Goal: Task Accomplishment & Management: Manage account settings

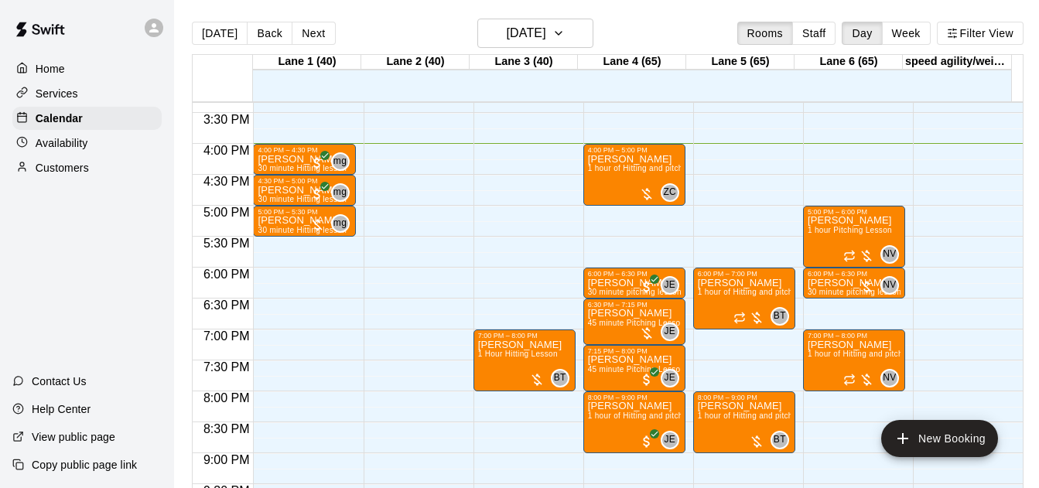
scroll to position [949, 0]
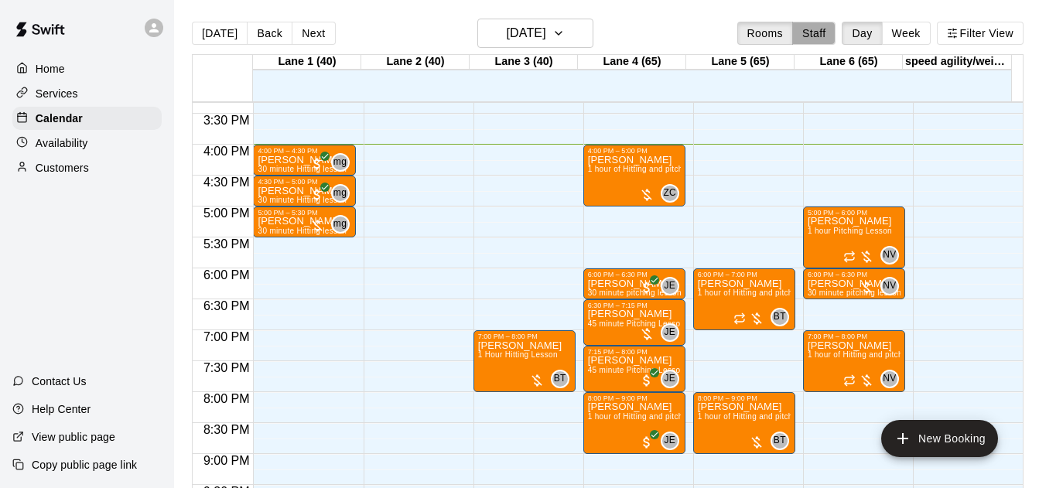
click at [813, 31] on button "Staff" at bounding box center [815, 33] width 44 height 23
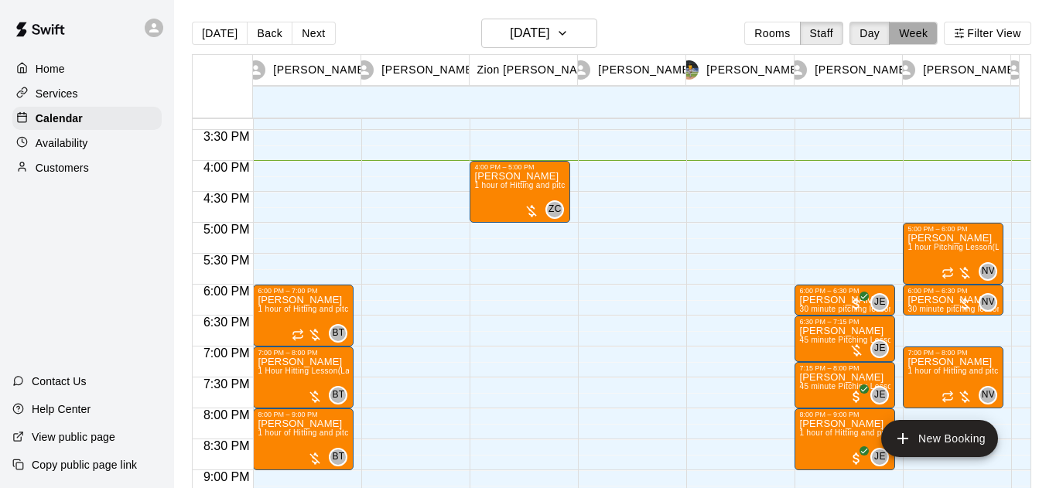
click at [922, 32] on button "Week" at bounding box center [913, 33] width 49 height 23
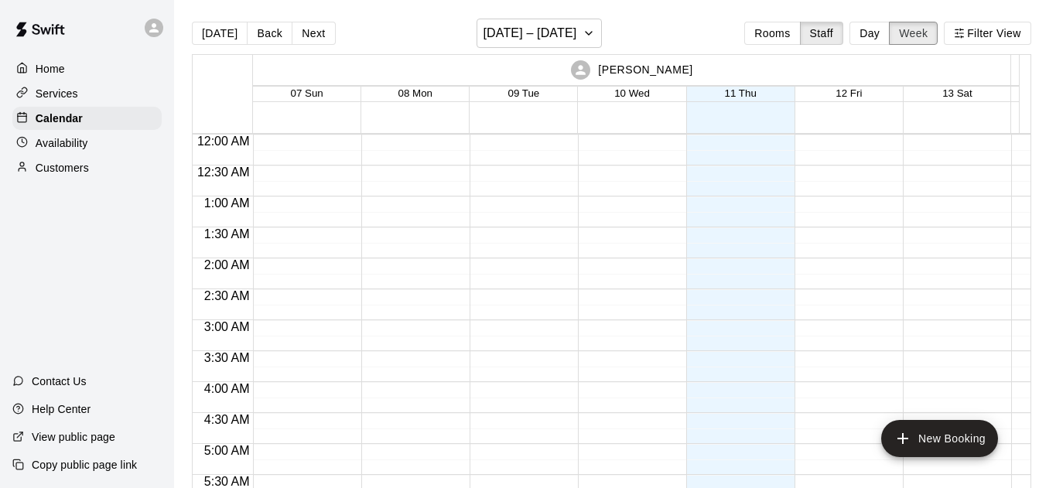
scroll to position [990, 0]
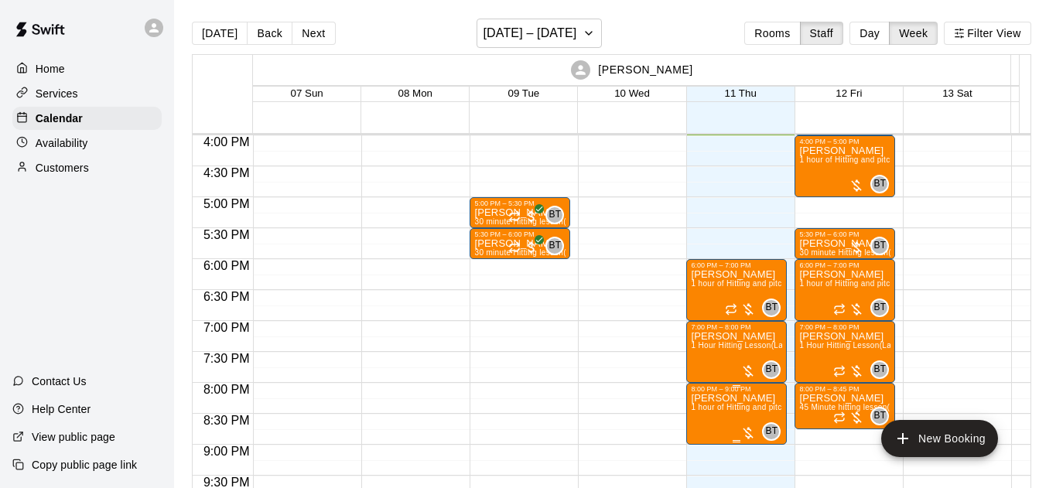
click at [747, 406] on span "1 hour of Hitting and pitching/fielding (Lane 5 (65))" at bounding box center [782, 407] width 183 height 9
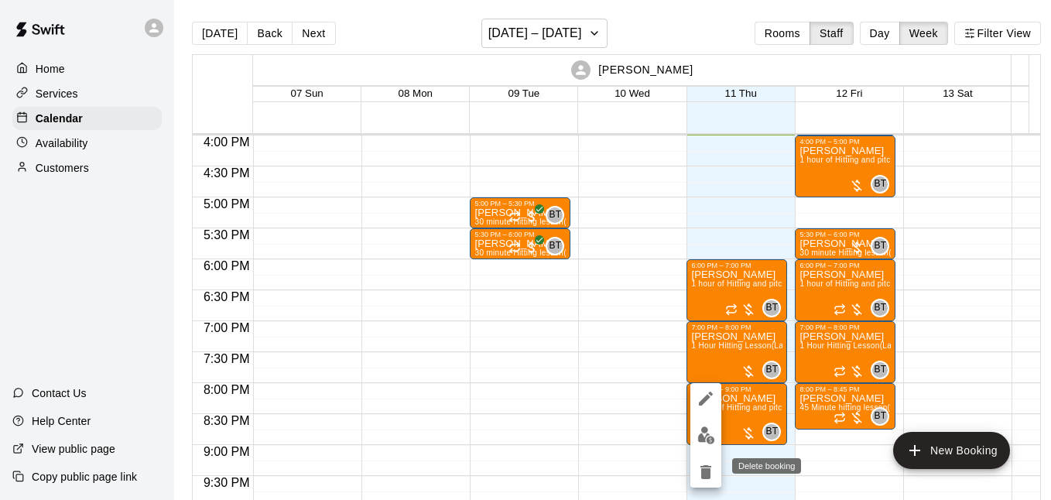
click at [702, 474] on icon "delete" at bounding box center [705, 472] width 11 height 14
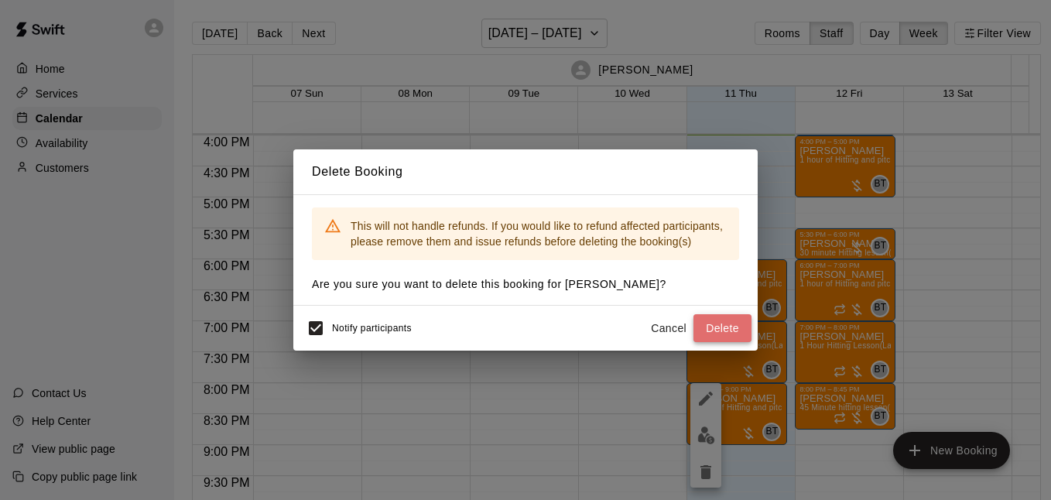
drag, startPoint x: 712, startPoint y: 332, endPoint x: 702, endPoint y: 337, distance: 11.4
click at [702, 337] on button "Delete" at bounding box center [723, 328] width 58 height 29
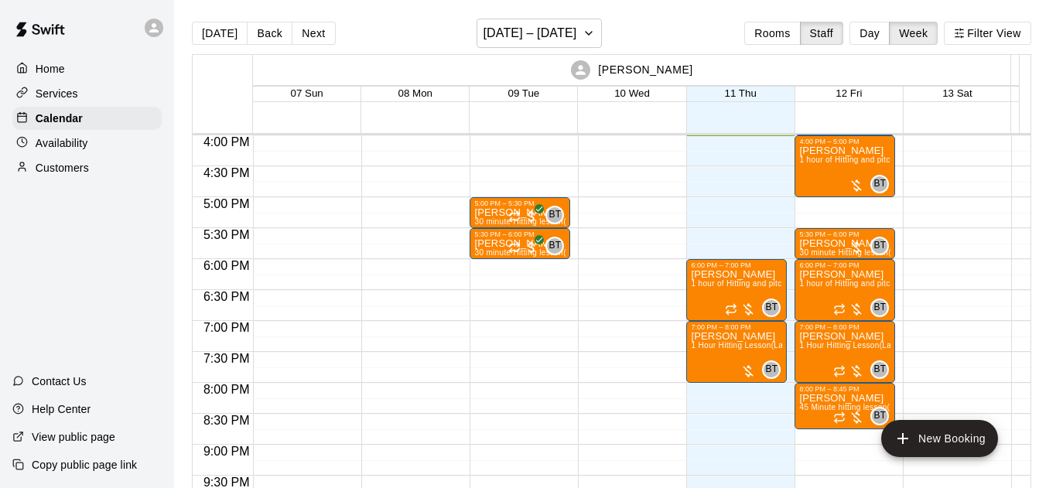
click at [890, 33] on button "Day" at bounding box center [870, 33] width 40 height 23
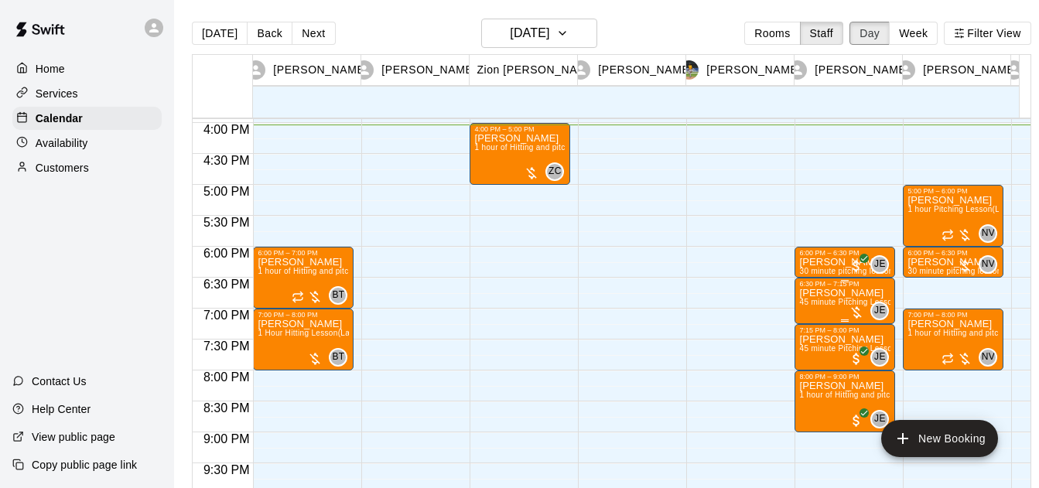
scroll to position [991, 0]
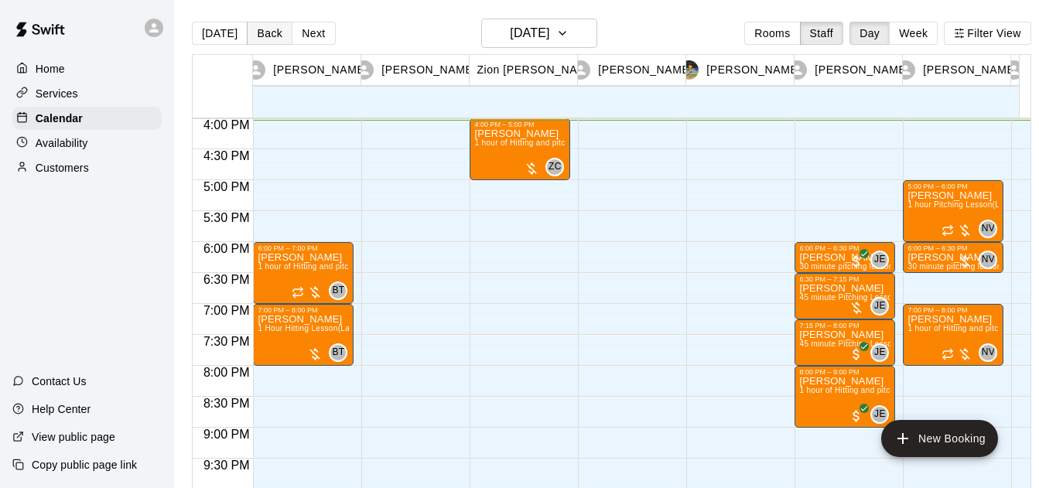
click at [266, 32] on button "Back" at bounding box center [270, 33] width 46 height 23
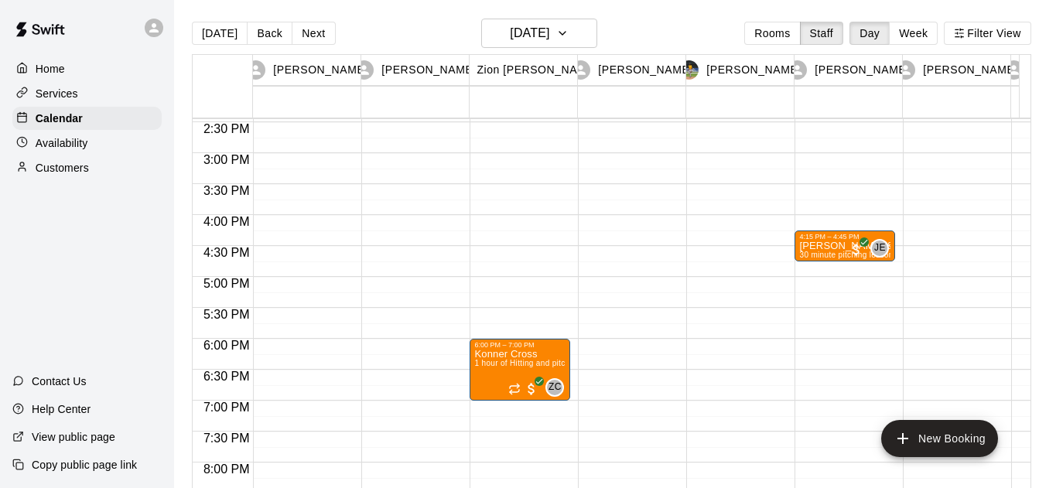
scroll to position [875, 0]
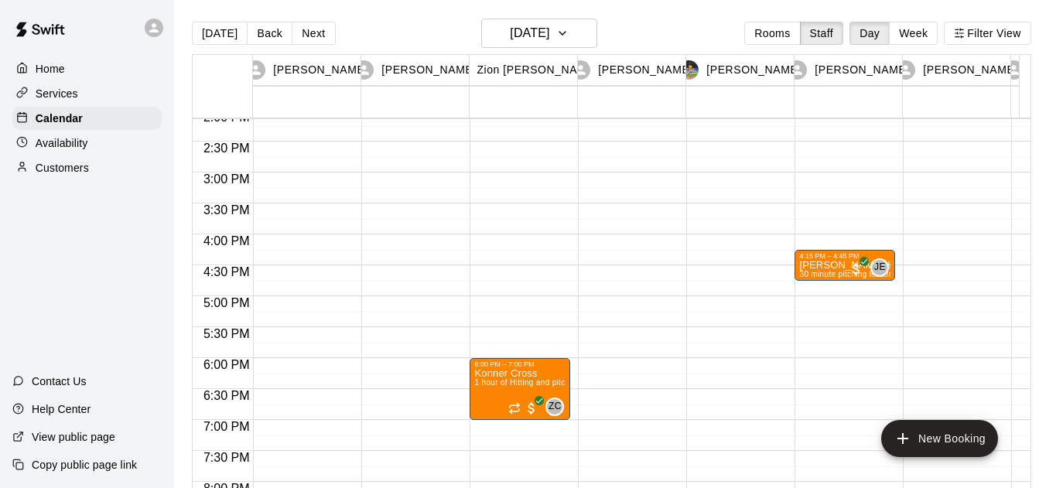
drag, startPoint x: 316, startPoint y: 27, endPoint x: 416, endPoint y: 87, distance: 116.3
click at [316, 28] on button "Next" at bounding box center [313, 33] width 43 height 23
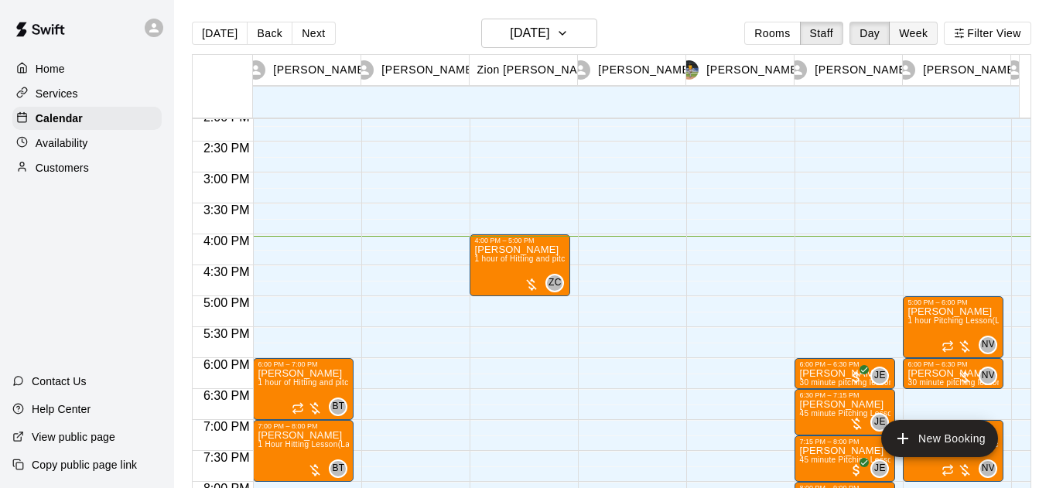
click at [932, 40] on button "Week" at bounding box center [913, 33] width 49 height 23
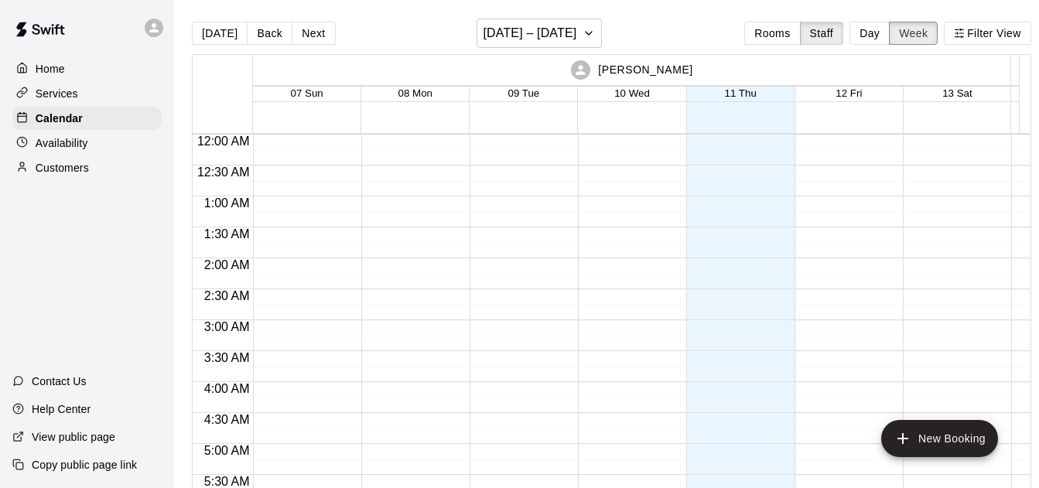
scroll to position [991, 0]
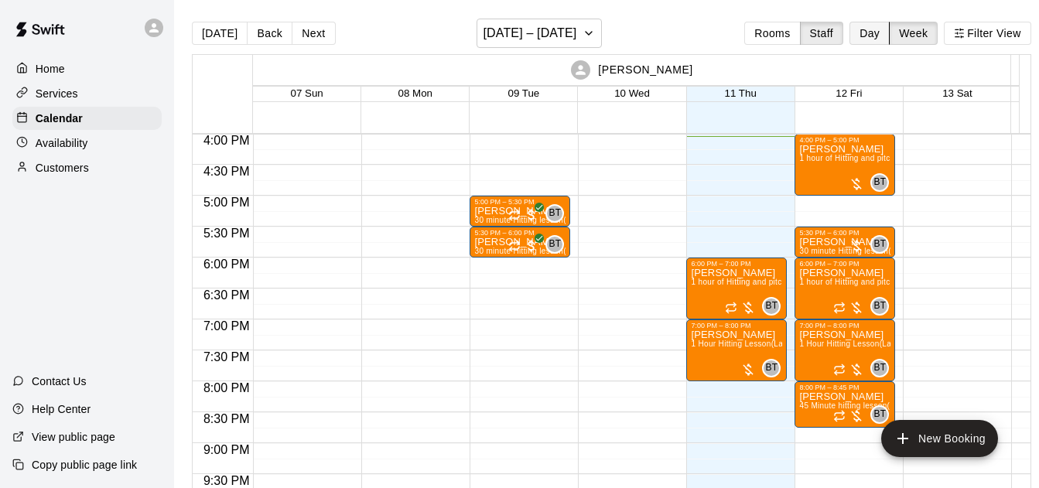
click at [869, 31] on button "Day" at bounding box center [870, 33] width 40 height 23
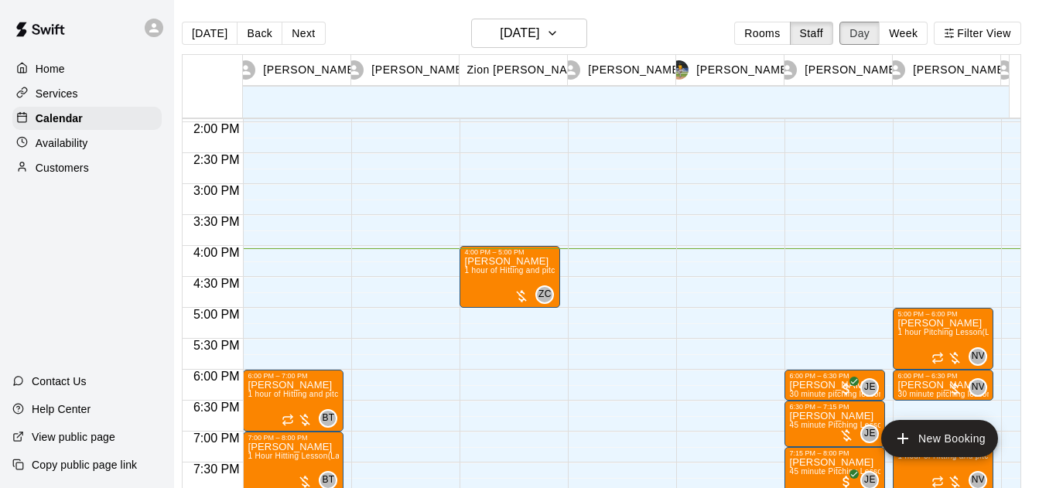
scroll to position [867, 0]
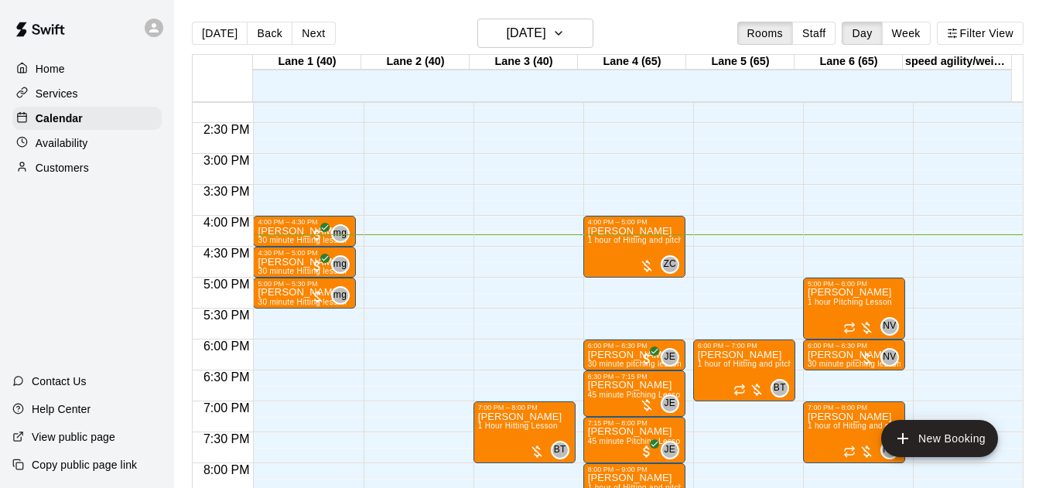
scroll to position [878, 0]
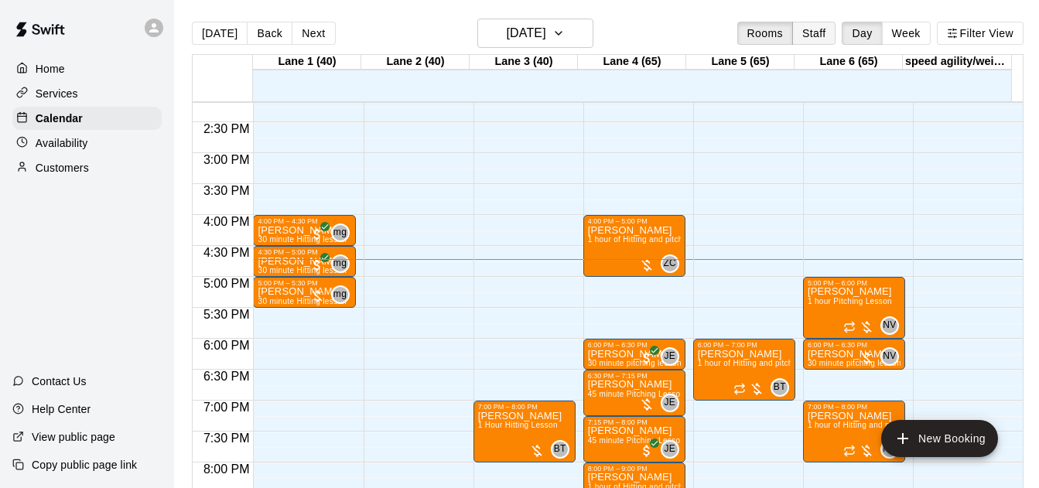
click at [802, 30] on button "Staff" at bounding box center [815, 33] width 44 height 23
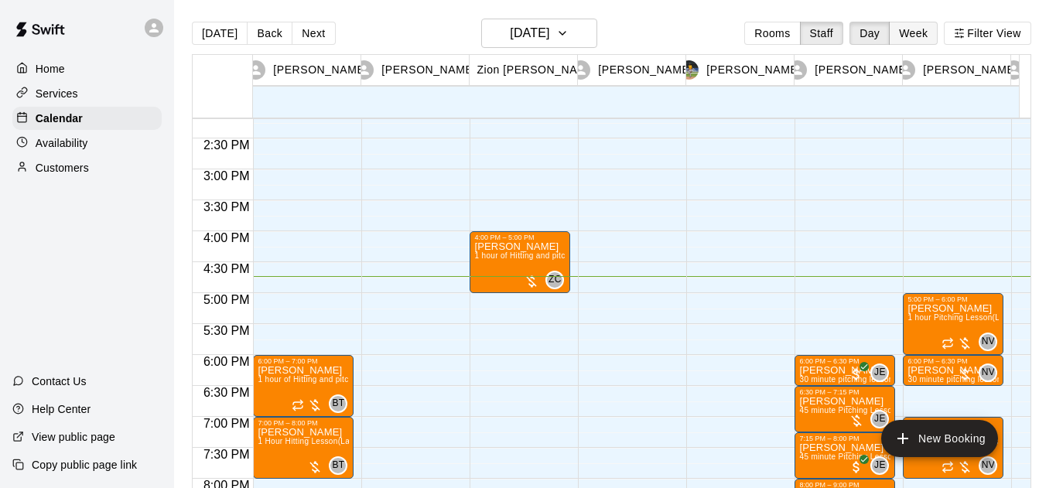
click at [915, 33] on button "Week" at bounding box center [913, 33] width 49 height 23
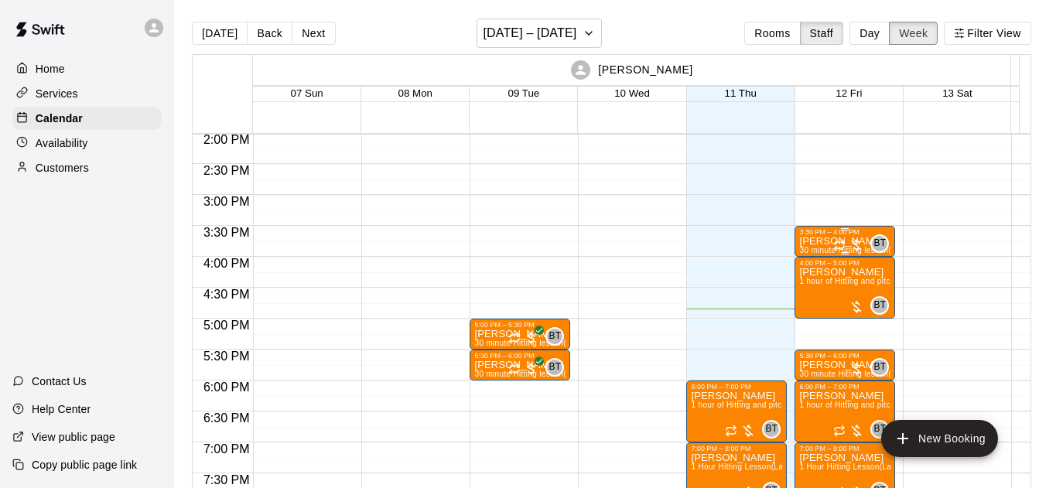
scroll to position [980, 0]
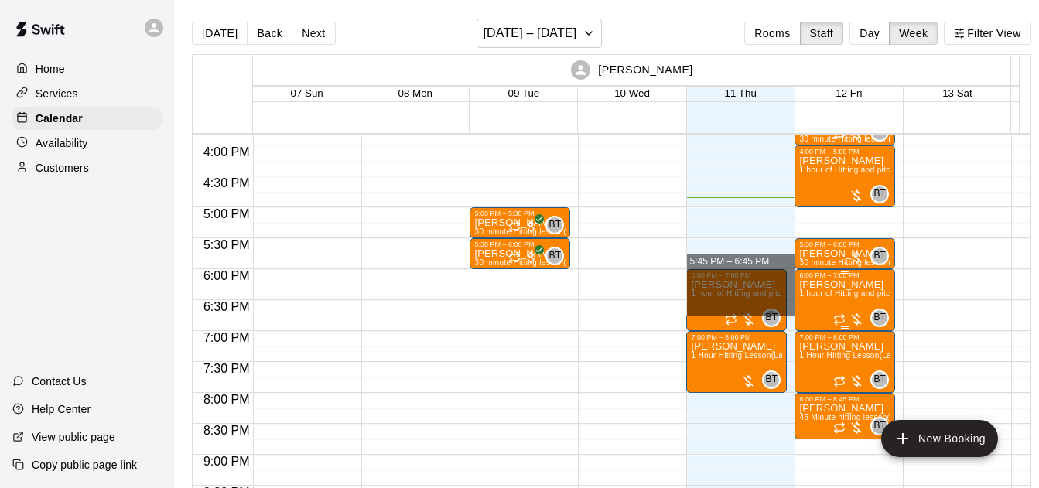
drag, startPoint x: 786, startPoint y: 270, endPoint x: 797, endPoint y: 308, distance: 39.4
click at [797, 308] on div "12:00 AM 12:30 AM 1:00 AM 1:30 AM 2:00 AM 2:30 AM 3:00 AM 3:30 AM 4:00 AM 4:30 …" at bounding box center [612, 319] width 838 height 373
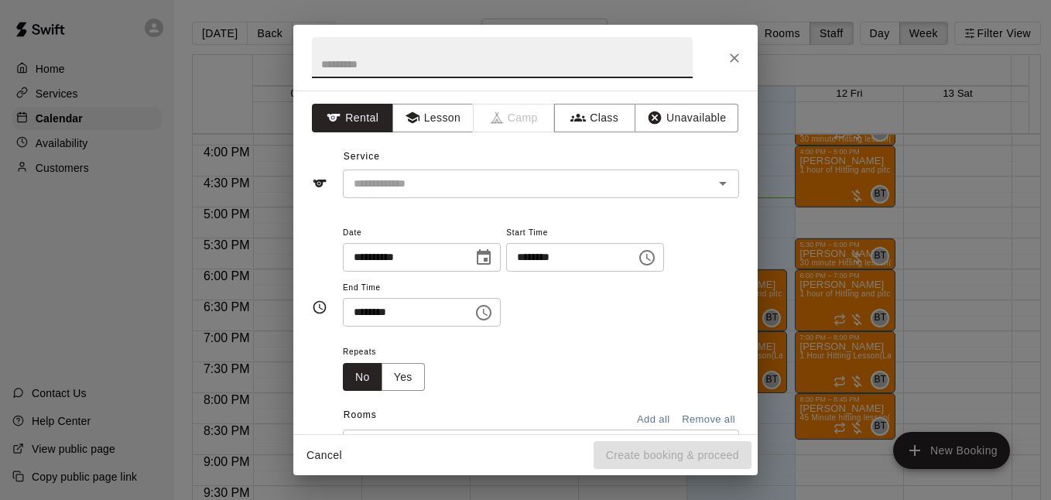
click at [743, 59] on button "Close" at bounding box center [735, 58] width 28 height 28
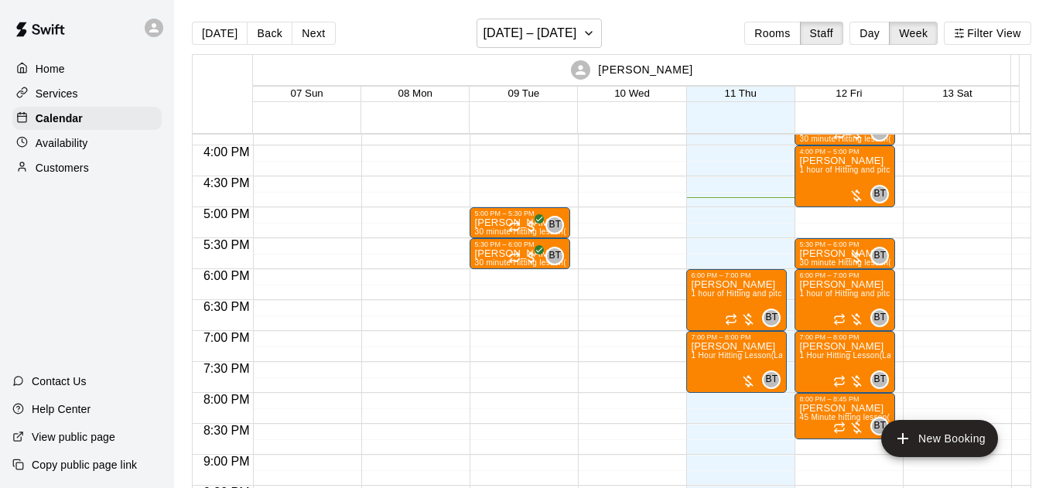
drag, startPoint x: 851, startPoint y: 58, endPoint x: 694, endPoint y: 60, distance: 156.4
click at [693, 63] on div "[PERSON_NAME]" at bounding box center [632, 70] width 754 height 30
click at [711, 29] on div "[DATE] Back Next [DATE] – [DATE] Rooms Staff Day Week Filter View" at bounding box center [612, 37] width 840 height 36
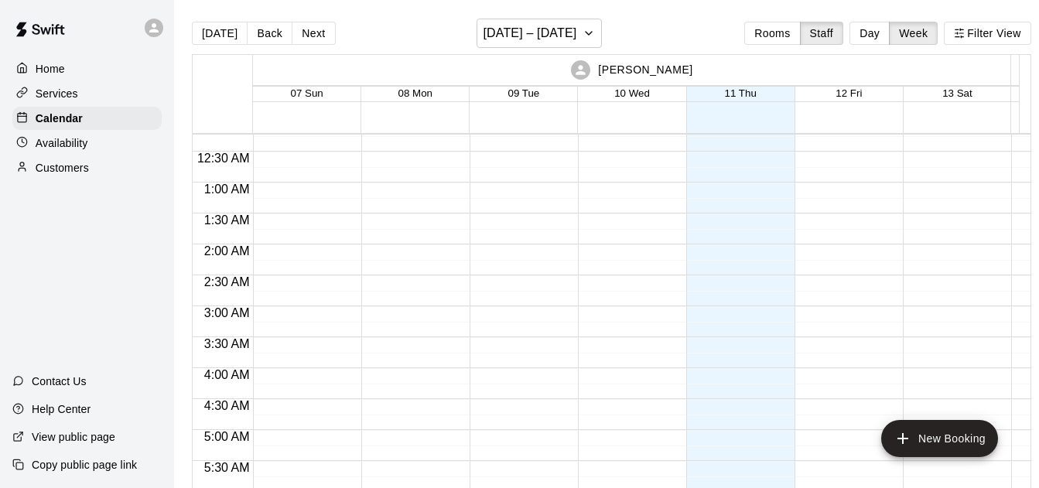
scroll to position [0, 0]
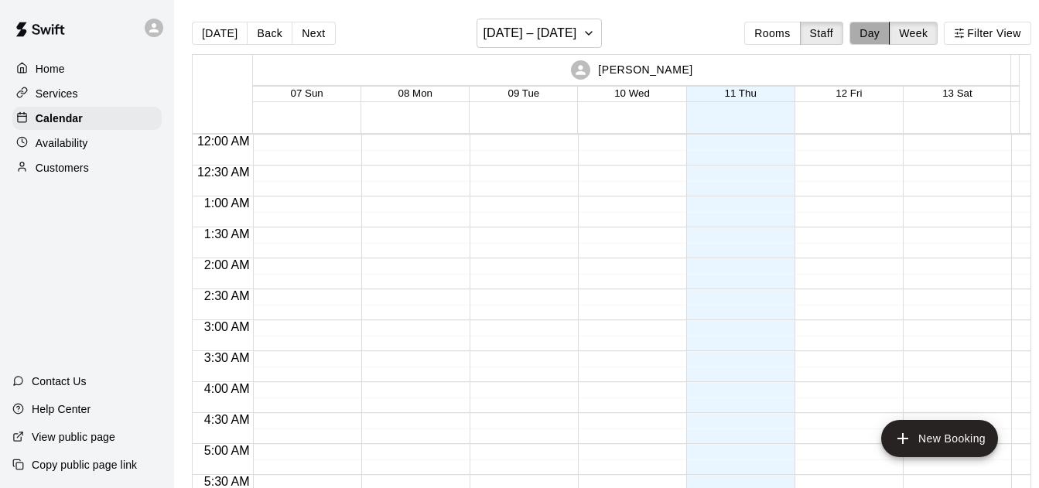
click at [882, 38] on button "Day" at bounding box center [870, 33] width 40 height 23
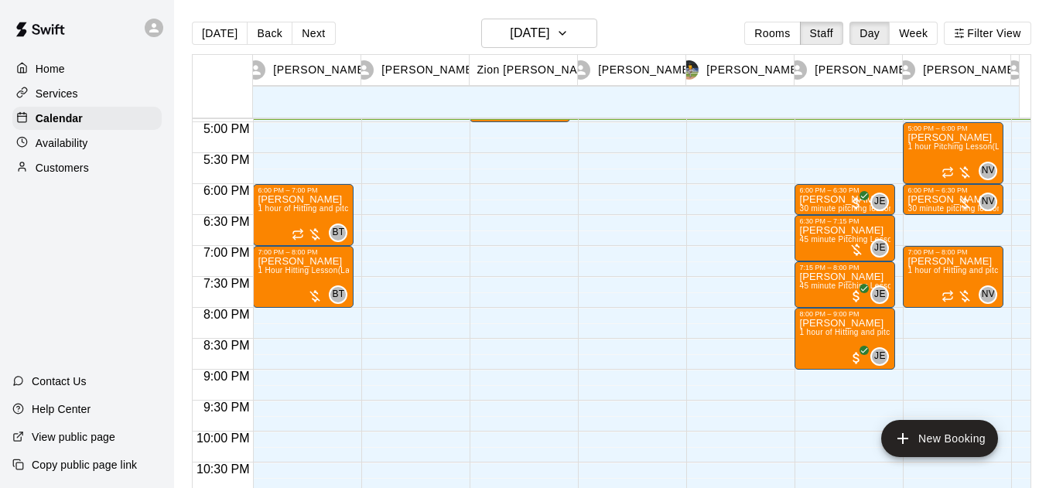
drag, startPoint x: 785, startPoint y: 37, endPoint x: 776, endPoint y: 46, distance: 12.0
click at [783, 38] on button "Rooms" at bounding box center [773, 33] width 56 height 23
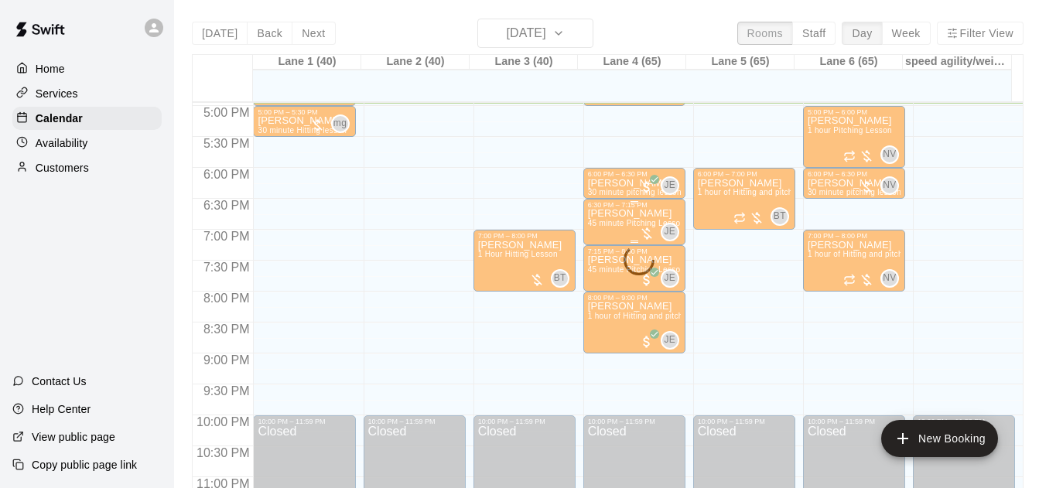
scroll to position [1025, 0]
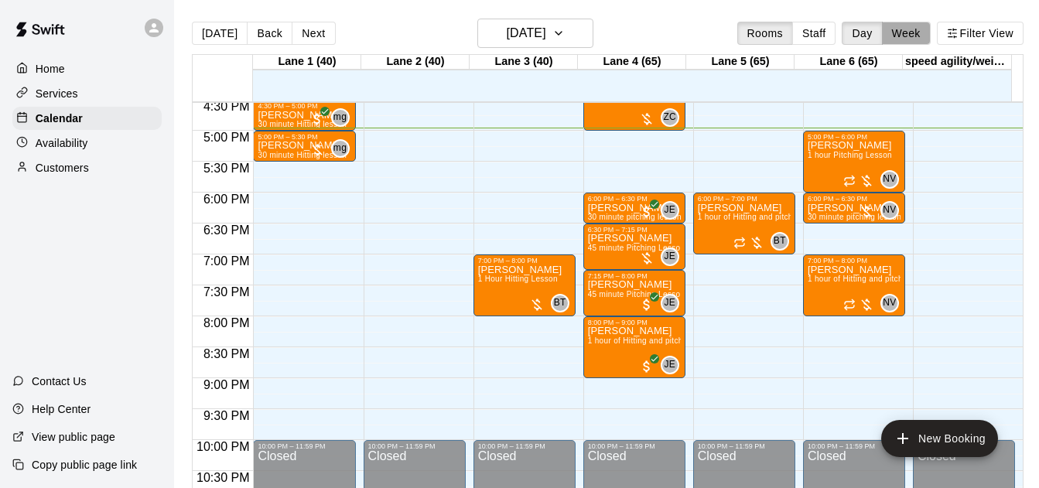
click at [885, 22] on button "Week" at bounding box center [906, 33] width 49 height 23
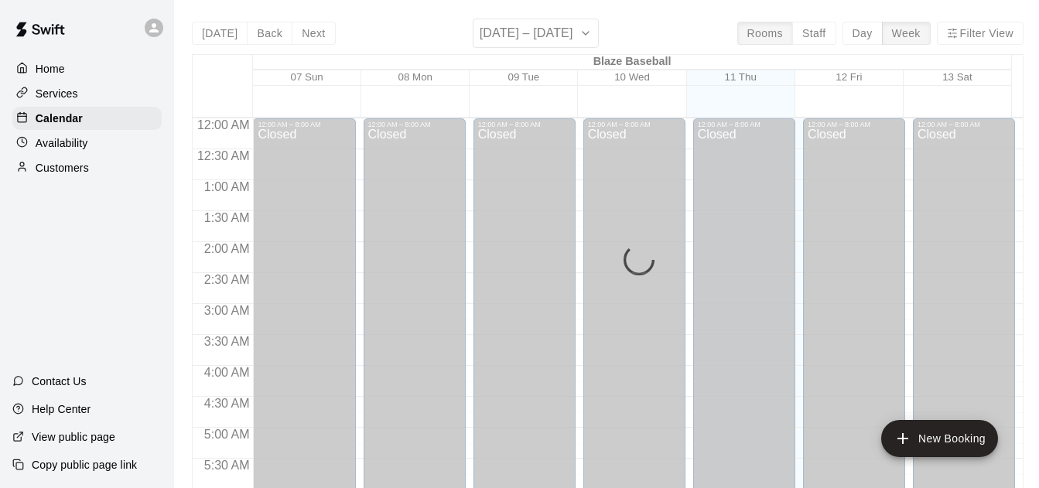
click at [811, 33] on button "Staff" at bounding box center [815, 33] width 44 height 23
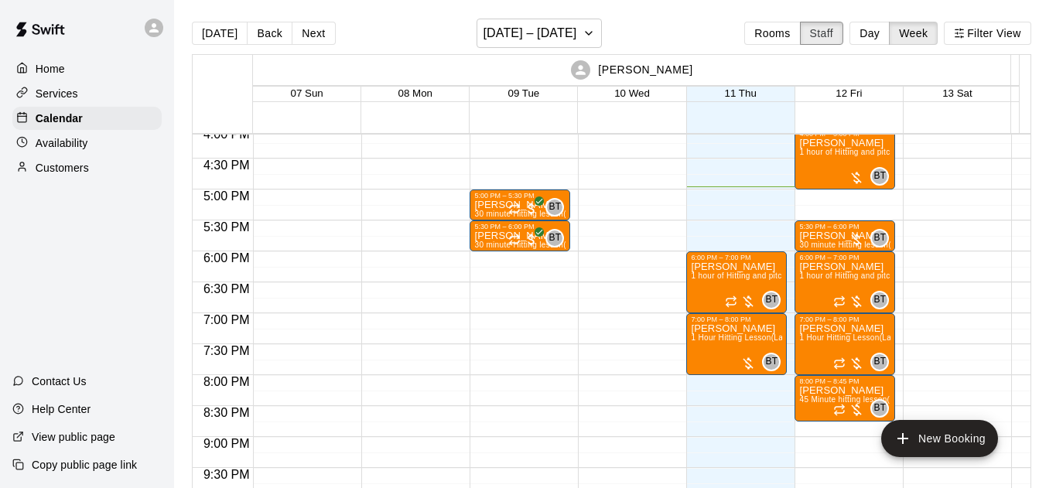
scroll to position [994, 0]
